Goal: Find specific page/section: Find specific page/section

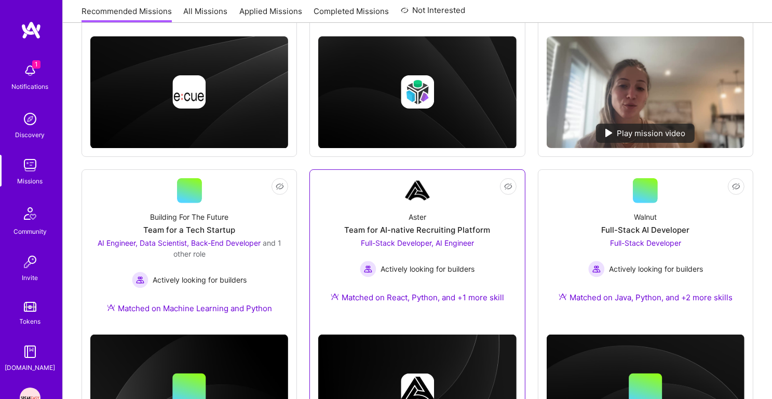
scroll to position [300, 0]
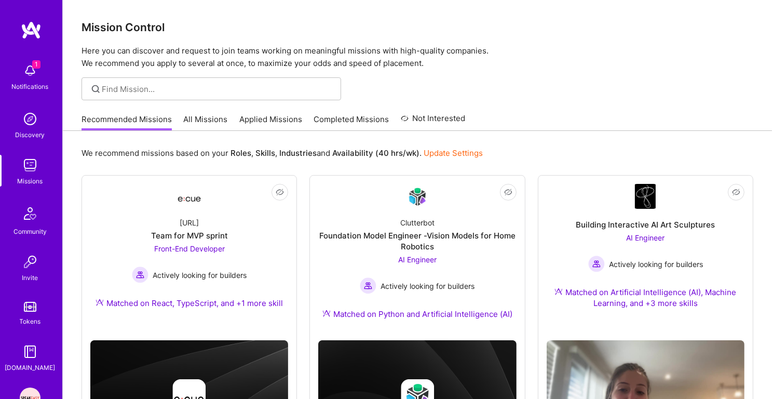
click at [270, 121] on link "Applied Missions" at bounding box center [270, 122] width 63 height 17
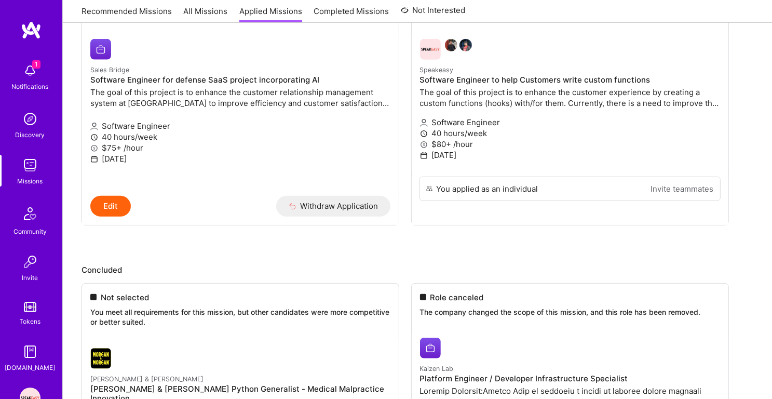
scroll to position [100, 0]
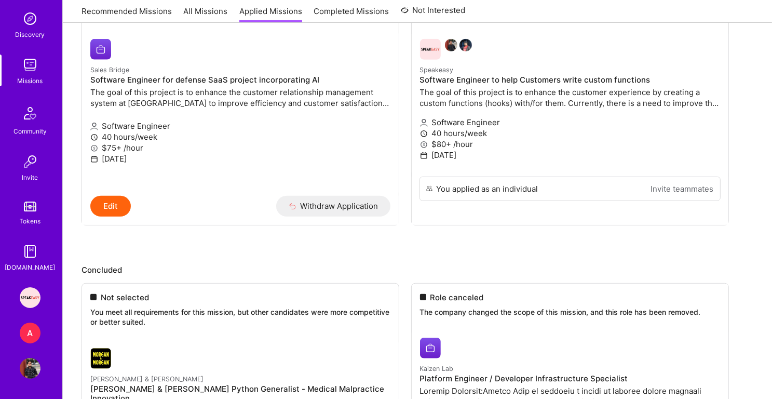
click at [35, 331] on div "A" at bounding box center [30, 332] width 21 height 21
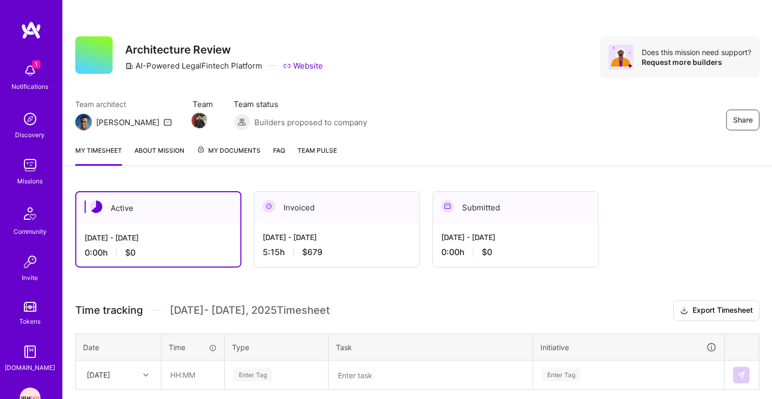
click at [229, 147] on span "My Documents" at bounding box center [229, 150] width 64 height 11
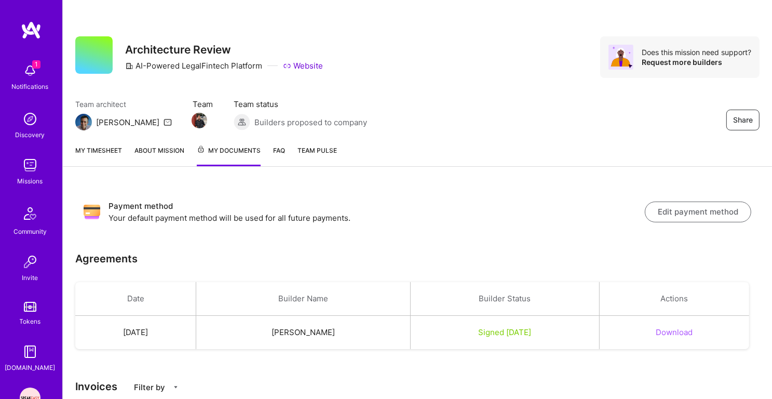
click at [34, 178] on div "Missions" at bounding box center [30, 180] width 25 height 11
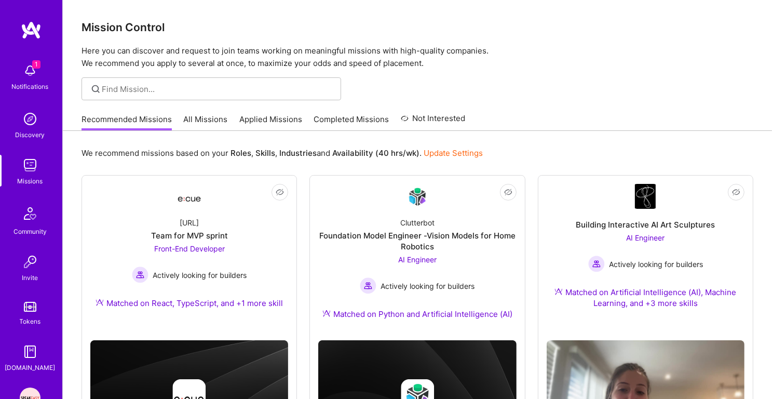
click at [29, 167] on img at bounding box center [30, 165] width 21 height 21
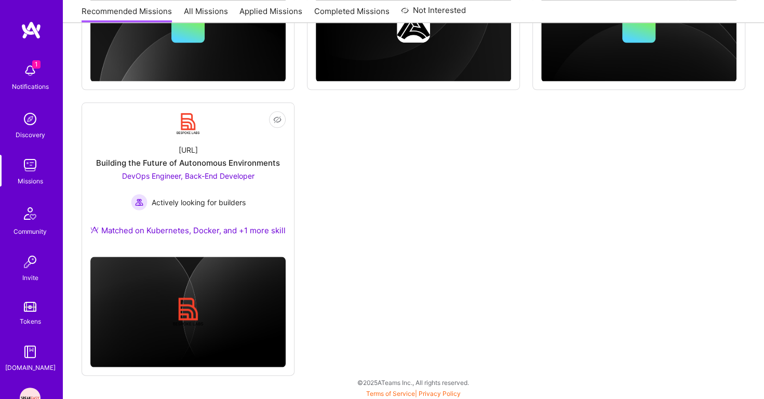
scroll to position [665, 0]
